Goal: Information Seeking & Learning: Check status

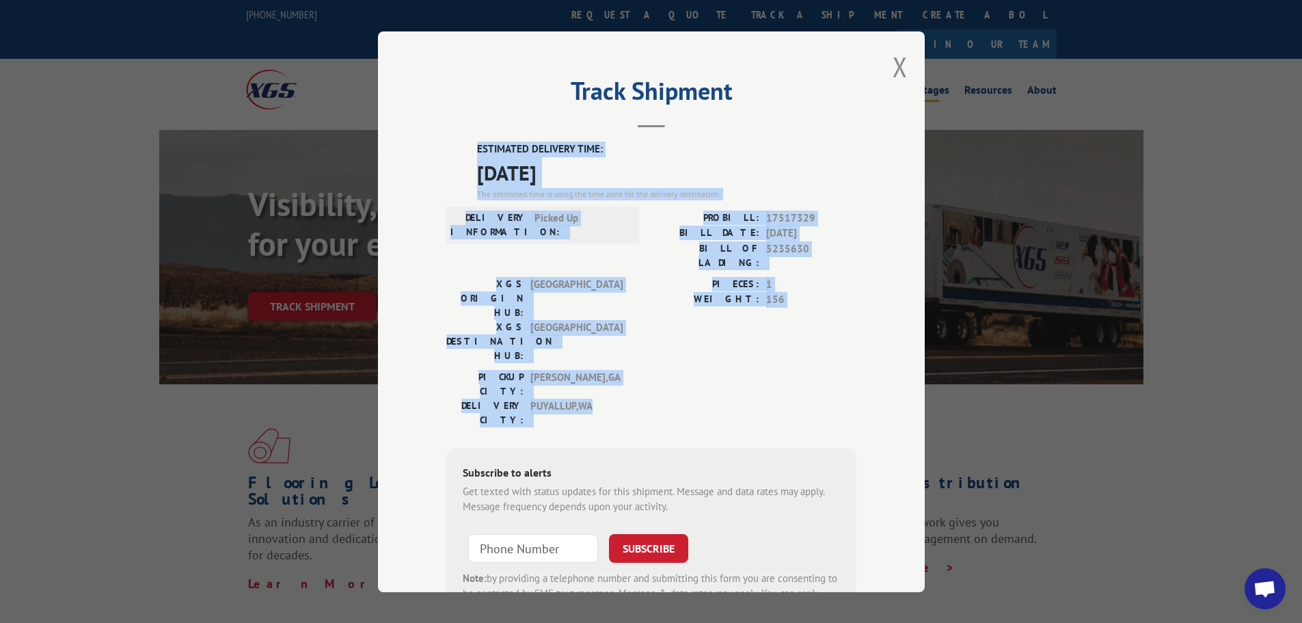
click at [893, 62] on button "Close modal" at bounding box center [900, 67] width 15 height 36
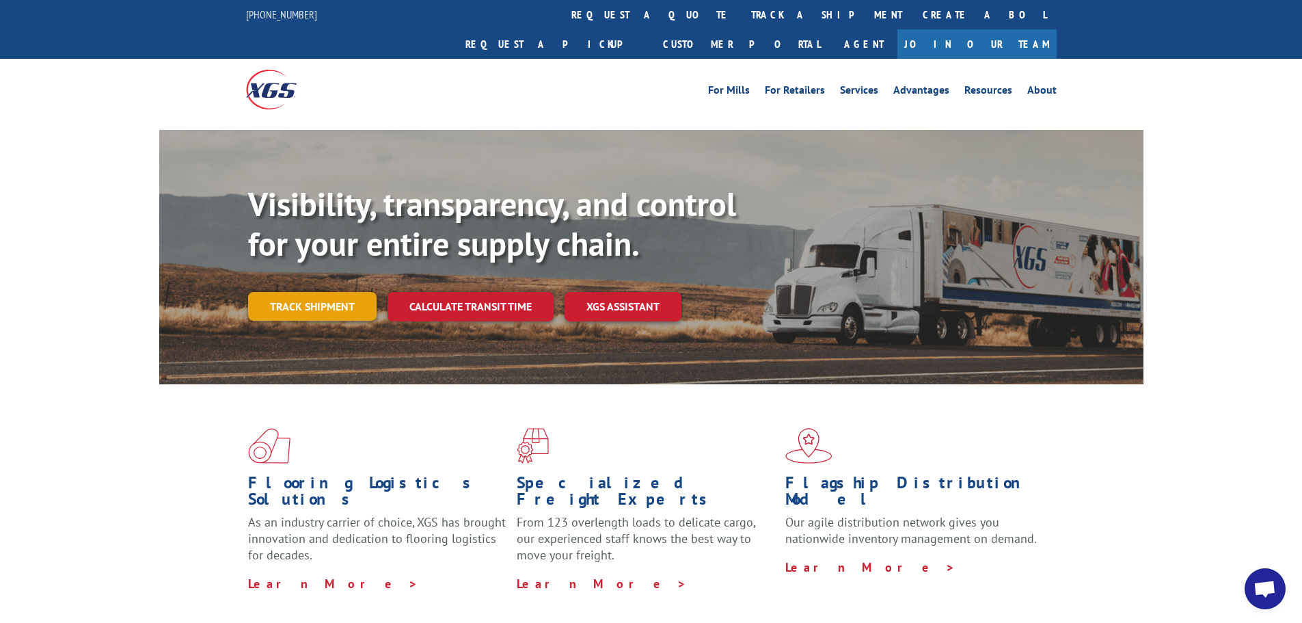
click at [290, 292] on link "Track shipment" at bounding box center [312, 306] width 128 height 29
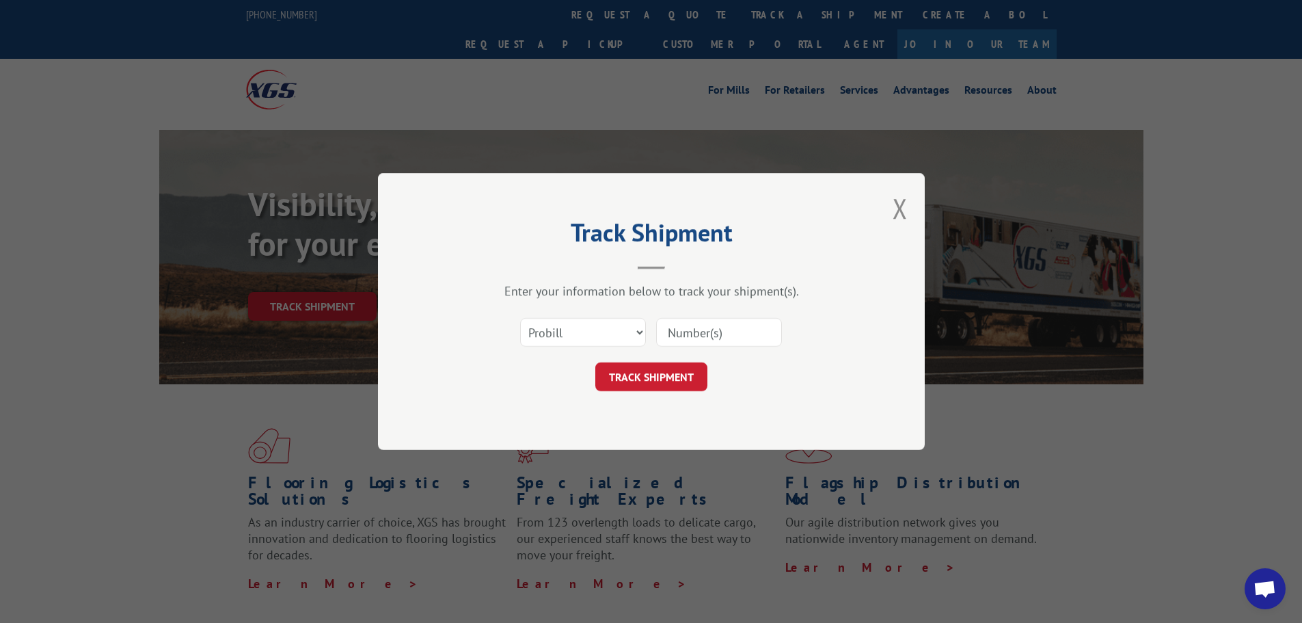
click at [673, 338] on input at bounding box center [719, 332] width 126 height 29
paste input "17521114"
type input "17521114"
click at [666, 372] on button "TRACK SHIPMENT" at bounding box center [651, 376] width 112 height 29
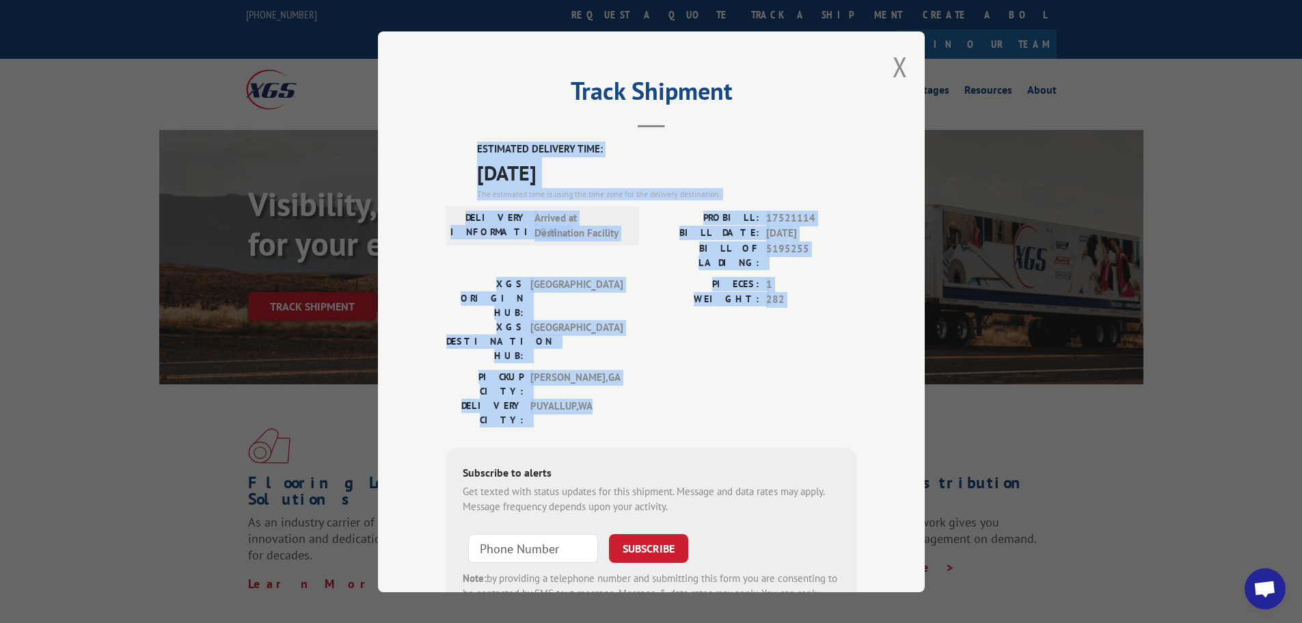
drag, startPoint x: 469, startPoint y: 147, endPoint x: 705, endPoint y: 334, distance: 301.7
click at [705, 334] on div "ESTIMATED DELIVERY TIME: [DATE] The estimated time is using the time zone for t…" at bounding box center [651, 386] width 410 height 491
copy div "ESTIMATED DELIVERY TIME: [DATE] The estimated time is using the time zone for t…"
click at [893, 66] on button "Close modal" at bounding box center [900, 67] width 15 height 36
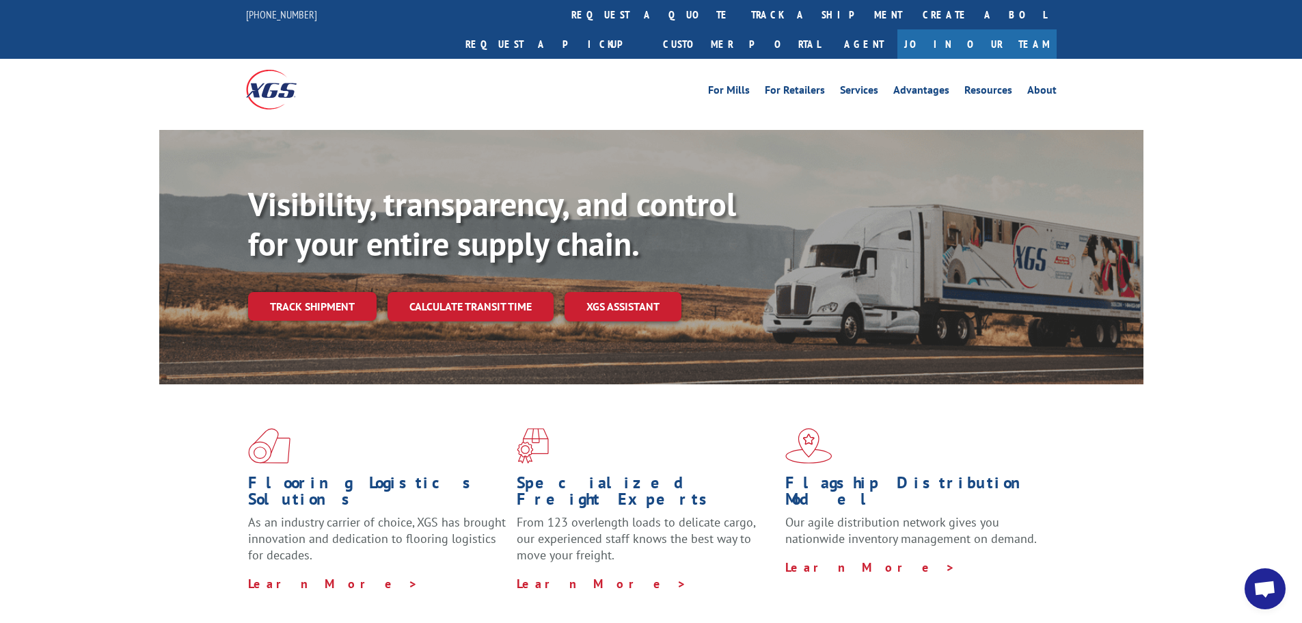
drag, startPoint x: 304, startPoint y: 278, endPoint x: 327, endPoint y: 265, distance: 26.4
click at [305, 292] on link "Track shipment" at bounding box center [312, 306] width 128 height 29
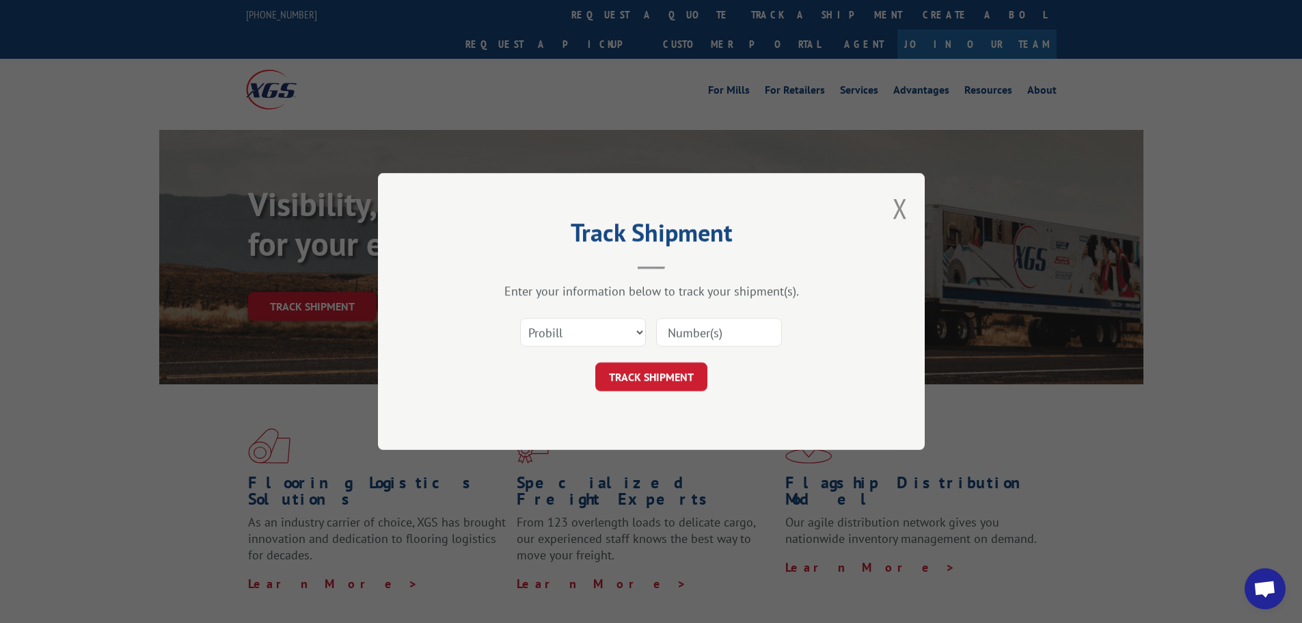
click at [675, 333] on input at bounding box center [719, 332] width 126 height 29
paste input "17516706"
type input "17516706"
click at [669, 373] on button "TRACK SHIPMENT" at bounding box center [651, 376] width 112 height 29
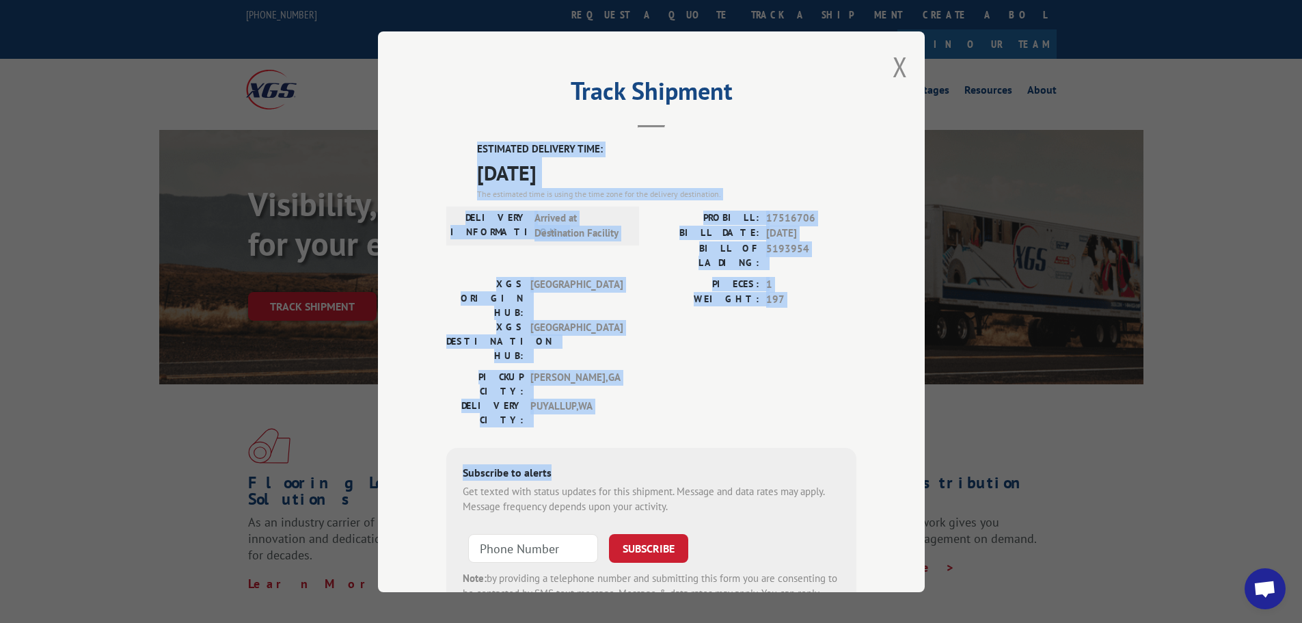
drag, startPoint x: 471, startPoint y: 144, endPoint x: 634, endPoint y: 347, distance: 260.6
click at [634, 351] on div "ESTIMATED DELIVERY TIME: [DATE] The estimated time is using the time zone for t…" at bounding box center [651, 386] width 410 height 491
click at [634, 369] on div "PICKUP CITY: [GEOGRAPHIC_DATA] , [GEOGRAPHIC_DATA] DELIVERY CITY: [GEOGRAPHIC_D…" at bounding box center [651, 401] width 410 height 64
drag, startPoint x: 470, startPoint y: 145, endPoint x: 608, endPoint y: 308, distance: 213.4
click at [632, 334] on div "ESTIMATED DELIVERY TIME: [DATE] The estimated time is using the time zone for t…" at bounding box center [651, 386] width 410 height 491
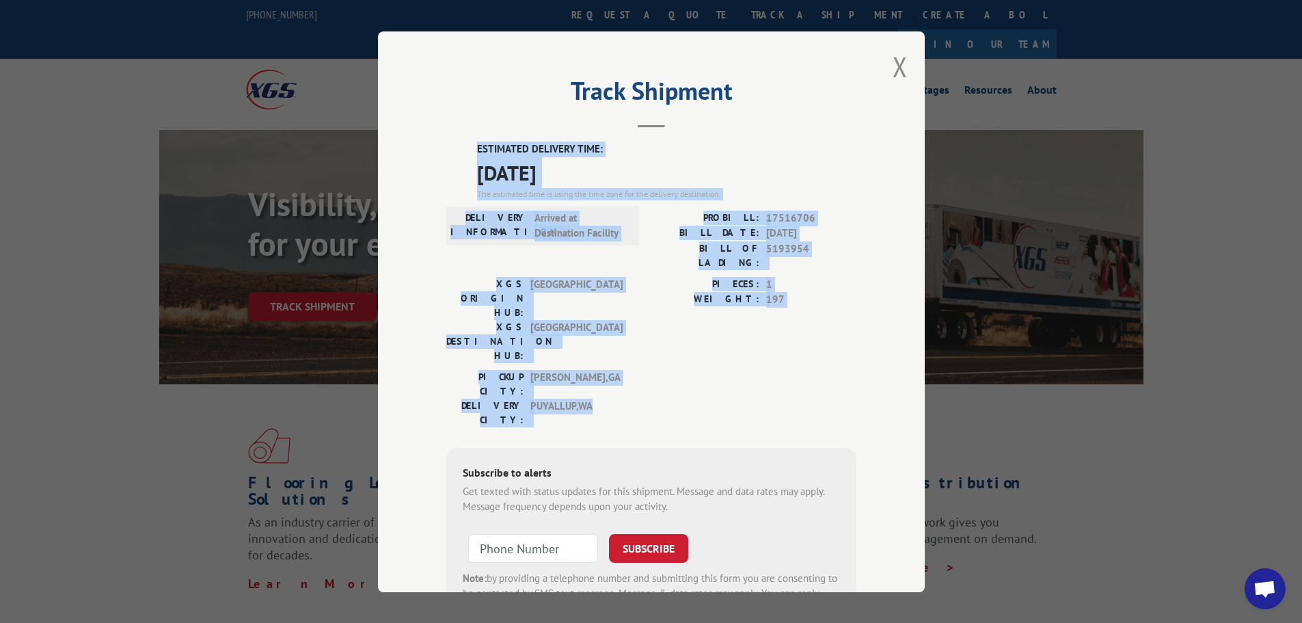
copy div "ESTIMATED DELIVERY TIME: [DATE] The estimated time is using the time zone for t…"
